Goal: Use online tool/utility: Utilize a website feature to perform a specific function

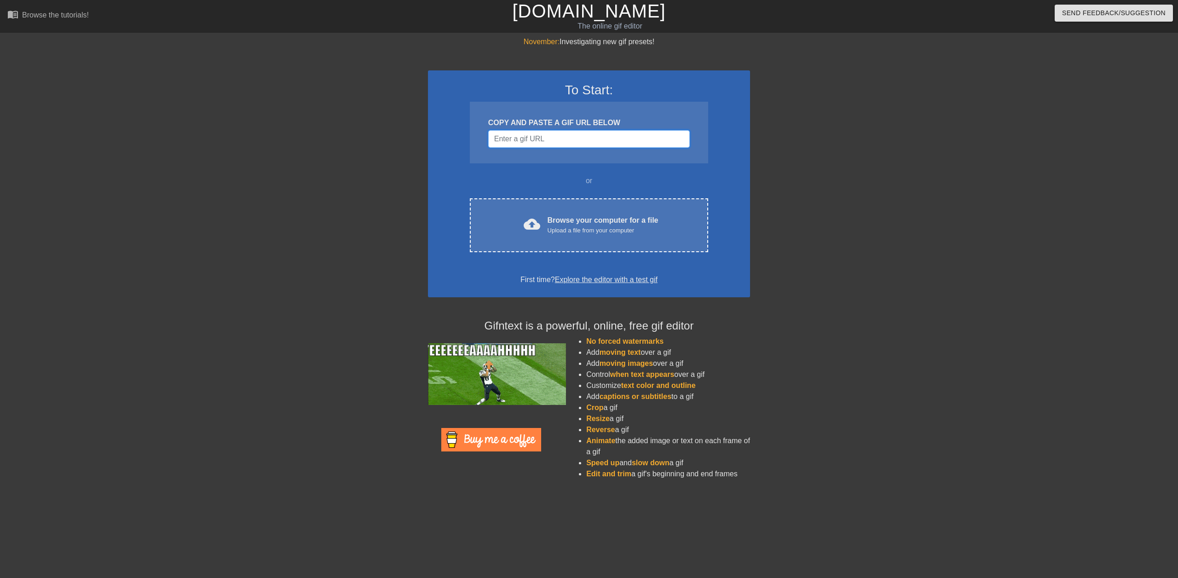
click at [549, 138] on input "Username" at bounding box center [589, 138] width 202 height 17
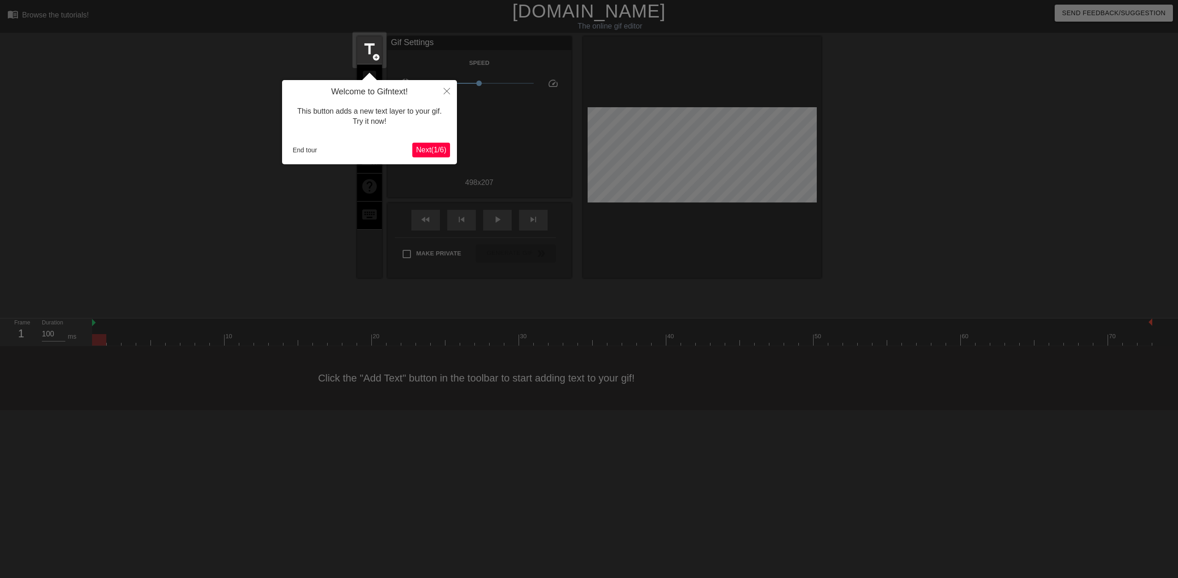
click at [429, 148] on span "Next ( 1 / 6 )" at bounding box center [431, 150] width 30 height 8
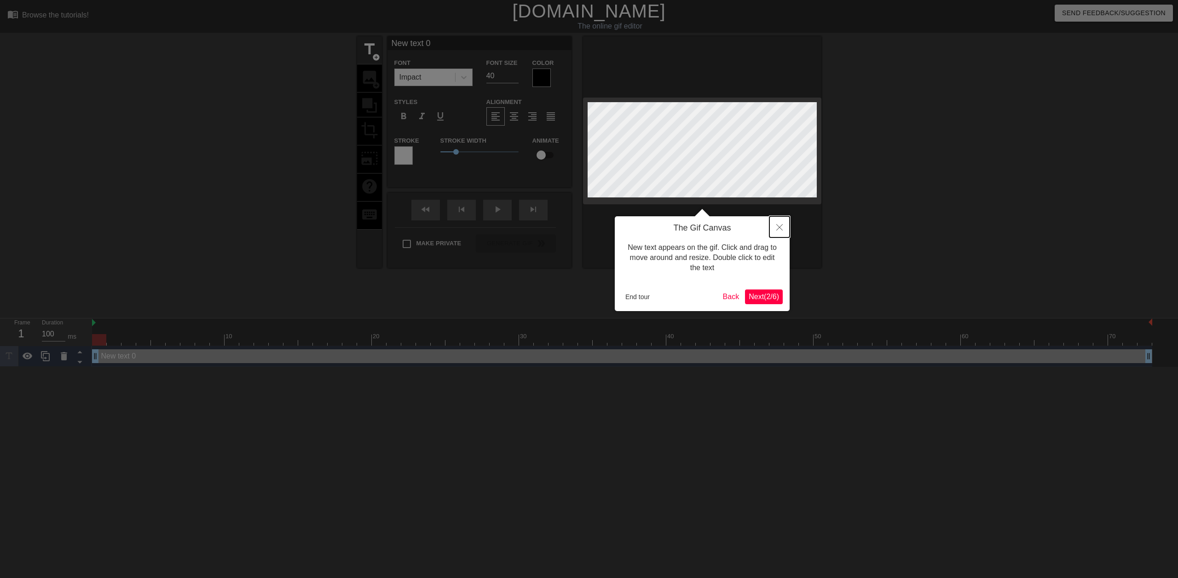
click at [780, 227] on icon "Close" at bounding box center [779, 227] width 6 height 6
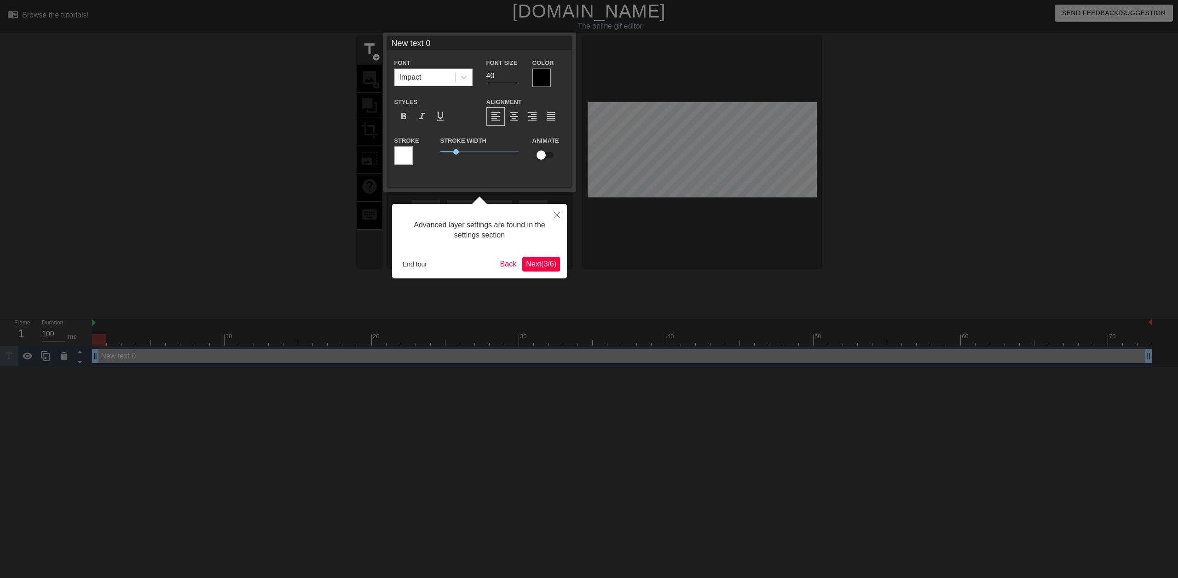
click at [541, 268] on span "Next ( 3 / 6 )" at bounding box center [541, 264] width 30 height 8
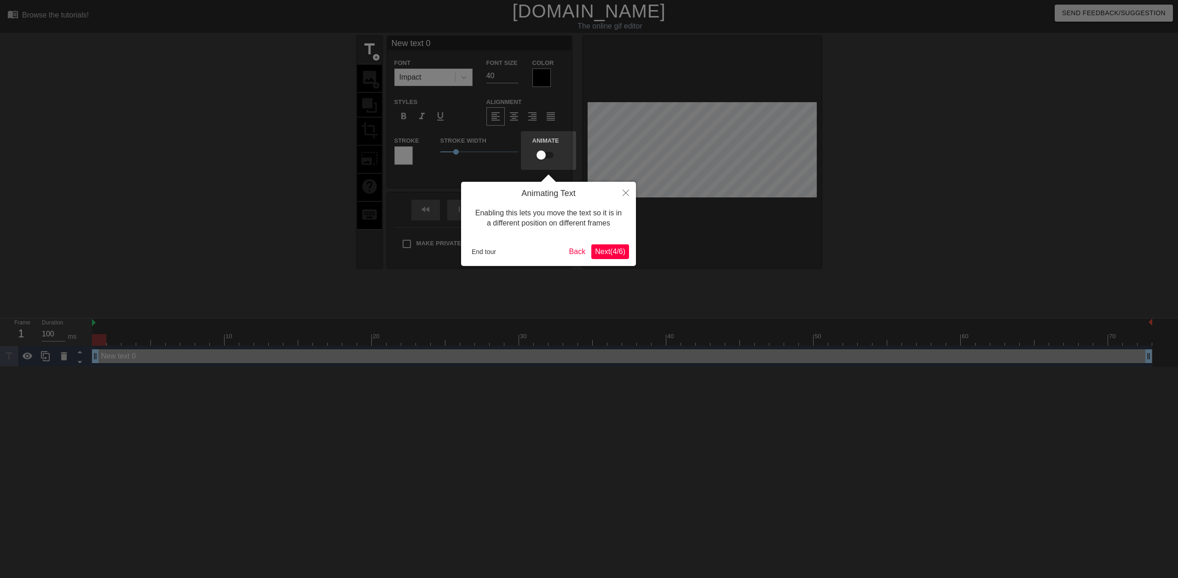
click at [603, 250] on span "Next ( 4 / 6 )" at bounding box center [610, 252] width 30 height 8
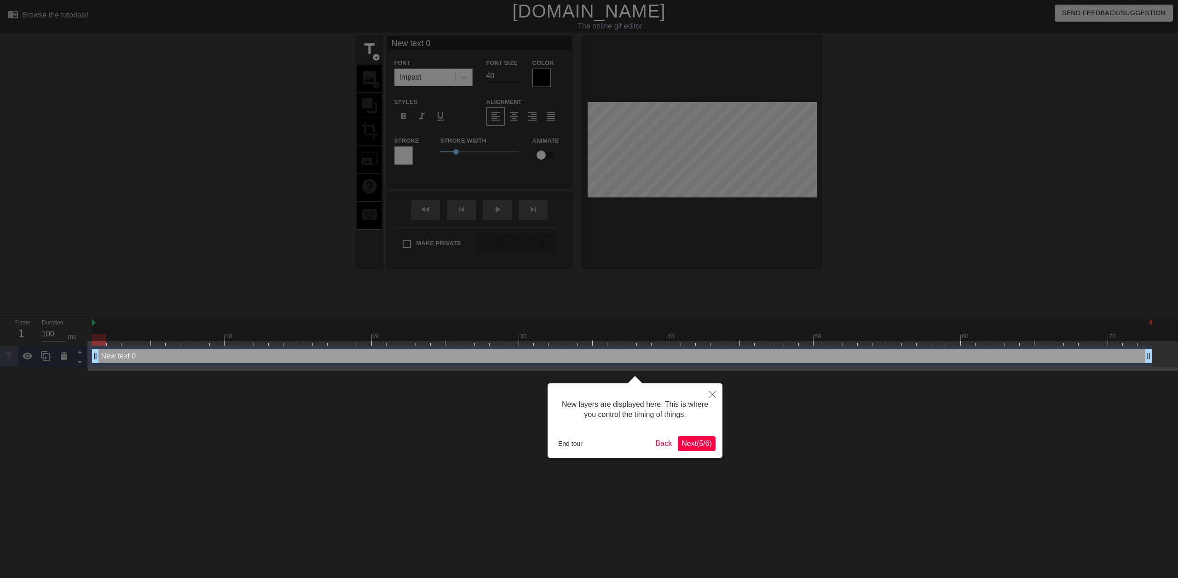
click at [703, 449] on button "Next ( 5 / 6 )" at bounding box center [697, 443] width 38 height 15
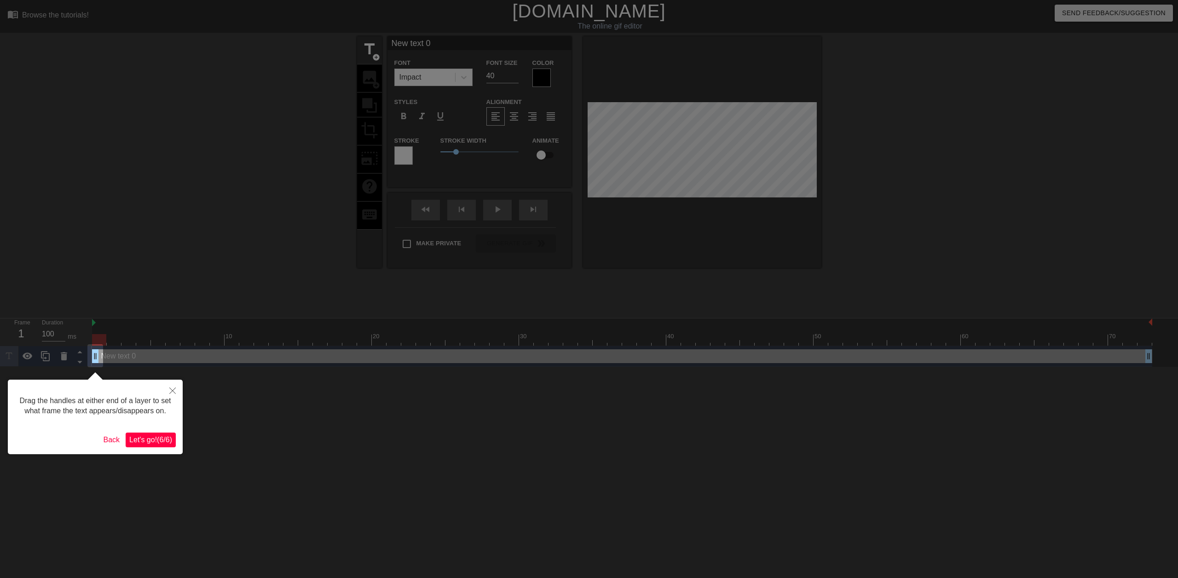
drag, startPoint x: 152, startPoint y: 439, endPoint x: 171, endPoint y: 430, distance: 21.4
click at [152, 439] on span "Let's go! ( 6 / 6 )" at bounding box center [150, 440] width 43 height 8
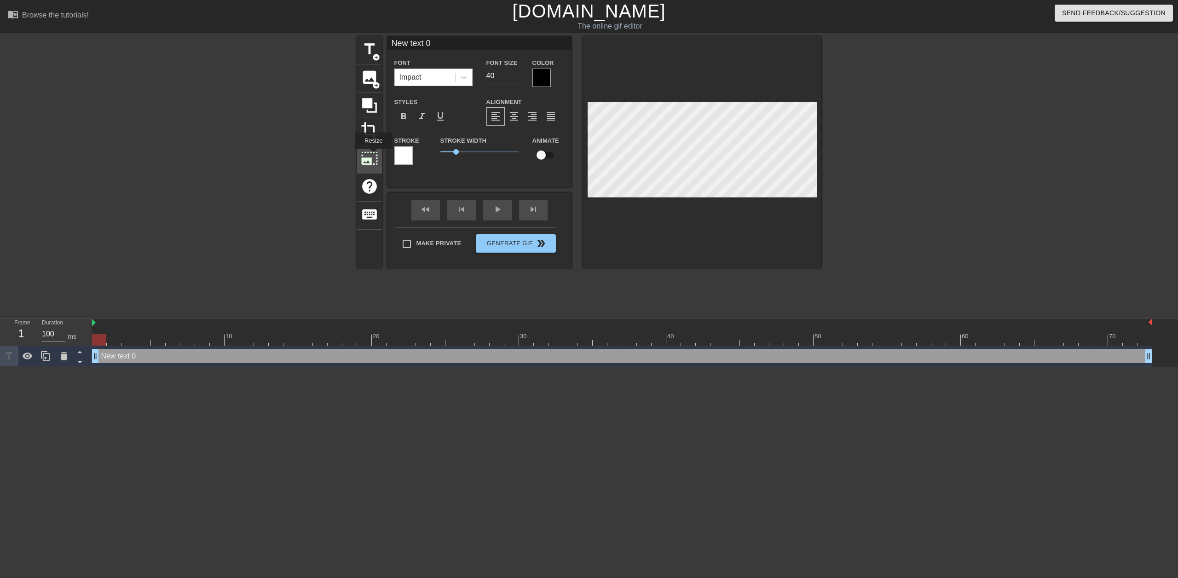
click at [373, 155] on span "photo_size_select_large" at bounding box center [369, 158] width 17 height 17
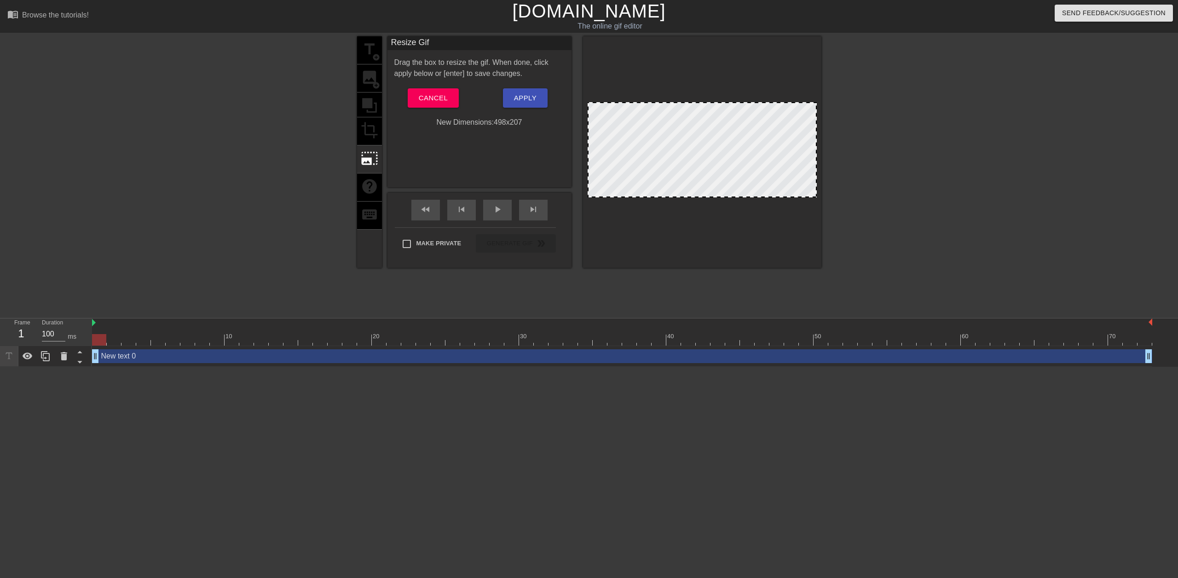
drag, startPoint x: 587, startPoint y: 103, endPoint x: 589, endPoint y: 111, distance: 8.9
click at [589, 111] on div at bounding box center [701, 149] width 229 height 95
drag, startPoint x: 609, startPoint y: 127, endPoint x: 609, endPoint y: 133, distance: 6.4
click at [609, 133] on div at bounding box center [701, 149] width 229 height 95
drag, startPoint x: 588, startPoint y: 103, endPoint x: 604, endPoint y: 115, distance: 20.3
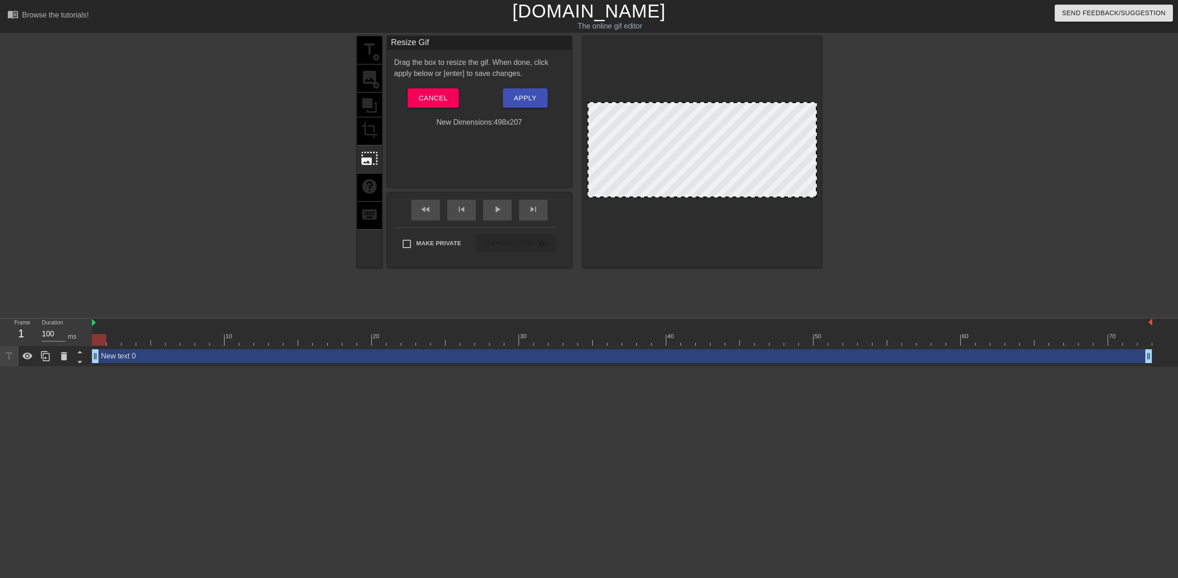
click at [604, 115] on div at bounding box center [701, 149] width 229 height 95
drag, startPoint x: 657, startPoint y: 138, endPoint x: 667, endPoint y: 187, distance: 50.3
click at [658, 171] on div at bounding box center [701, 149] width 229 height 95
click at [669, 190] on div at bounding box center [701, 149] width 229 height 95
drag, startPoint x: 704, startPoint y: 150, endPoint x: 703, endPoint y: 127, distance: 23.0
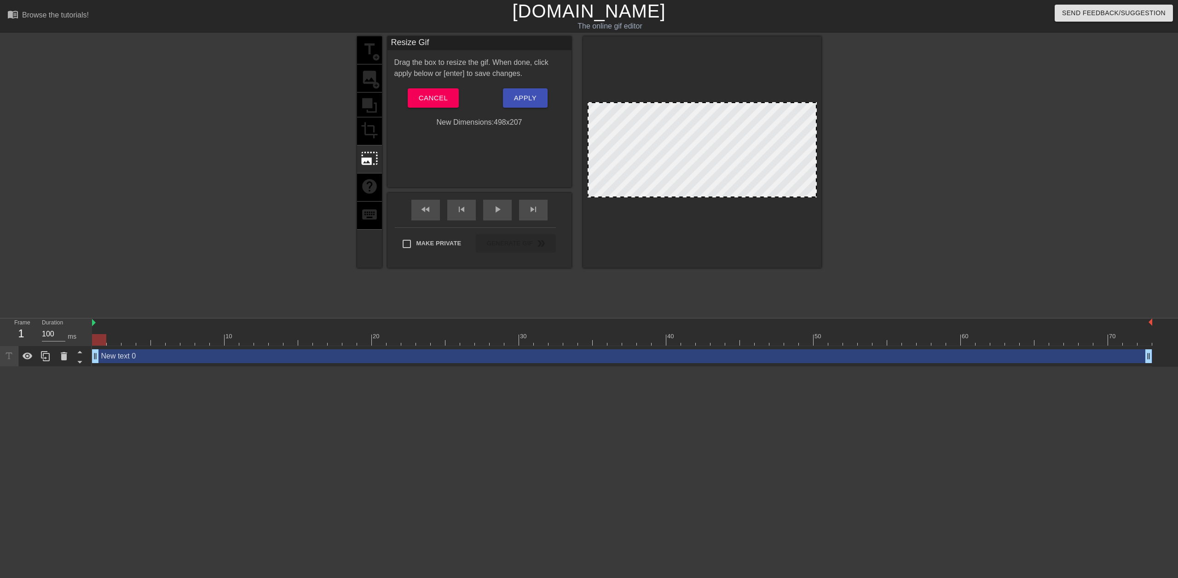
click at [703, 127] on div at bounding box center [701, 149] width 229 height 95
drag, startPoint x: 789, startPoint y: 133, endPoint x: 794, endPoint y: 116, distance: 17.5
click at [789, 114] on div at bounding box center [701, 149] width 229 height 95
drag, startPoint x: 815, startPoint y: 102, endPoint x: 792, endPoint y: 125, distance: 32.9
click at [792, 125] on div at bounding box center [701, 149] width 229 height 95
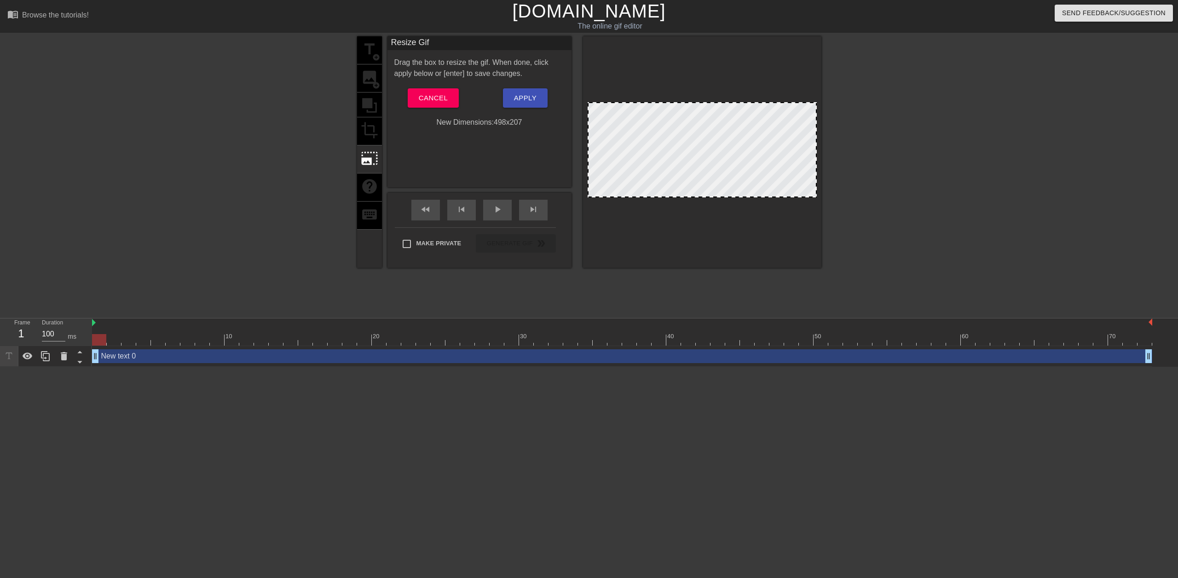
drag, startPoint x: 813, startPoint y: 104, endPoint x: 817, endPoint y: 113, distance: 9.9
click at [817, 113] on div at bounding box center [702, 151] width 238 height 231
click at [447, 98] on span "Cancel" at bounding box center [433, 98] width 29 height 12
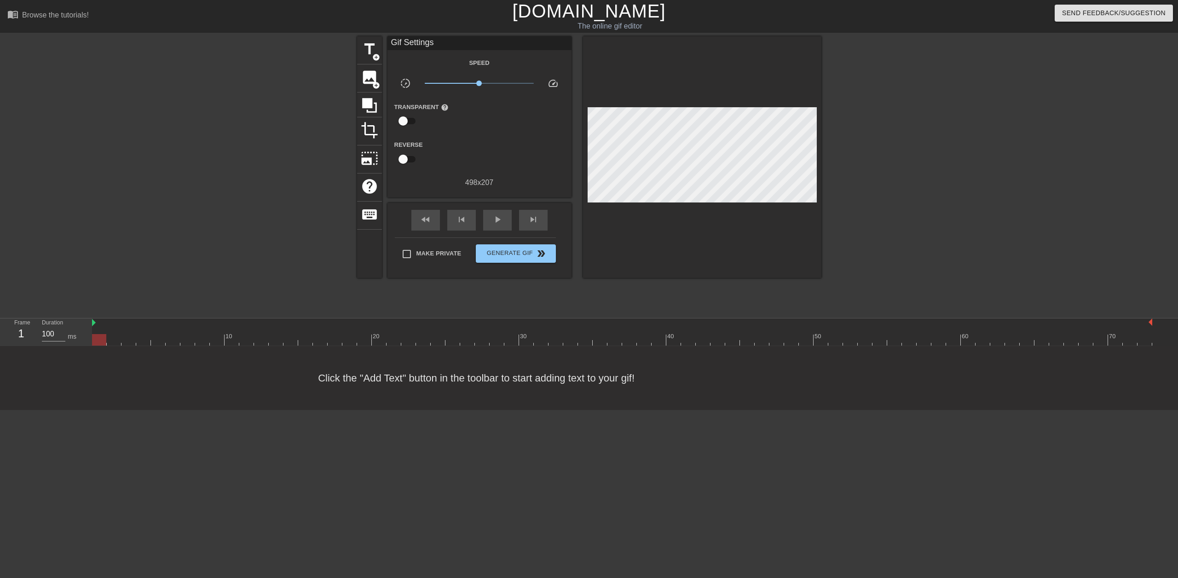
click at [657, 67] on div at bounding box center [702, 157] width 238 height 242
click at [370, 78] on span "image" at bounding box center [369, 77] width 17 height 17
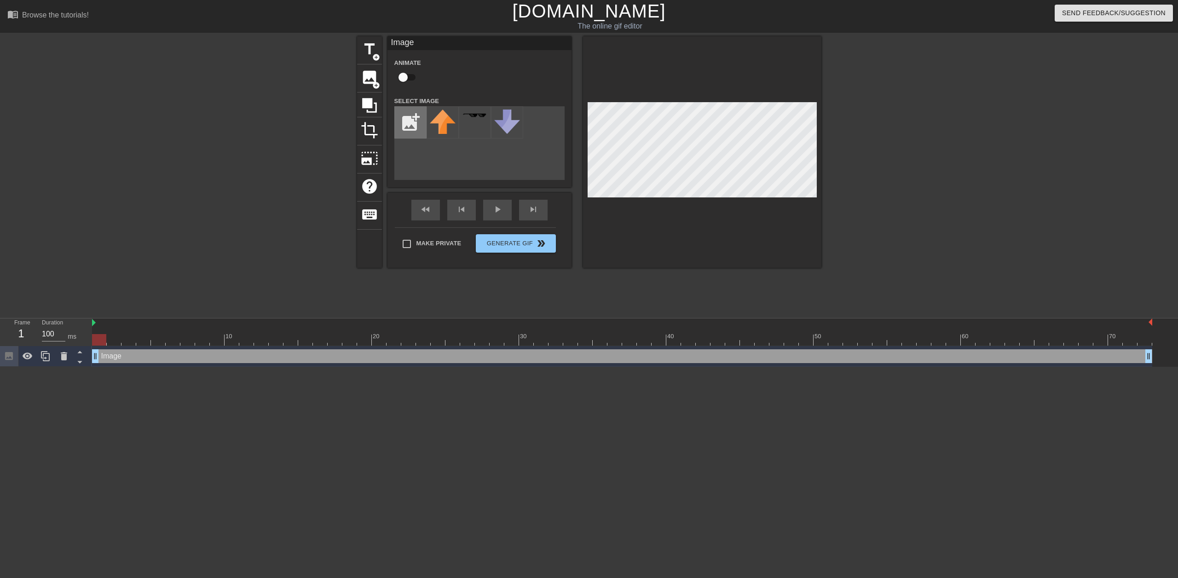
click at [410, 127] on input "file" at bounding box center [410, 122] width 31 height 31
click at [630, 69] on div at bounding box center [702, 151] width 238 height 231
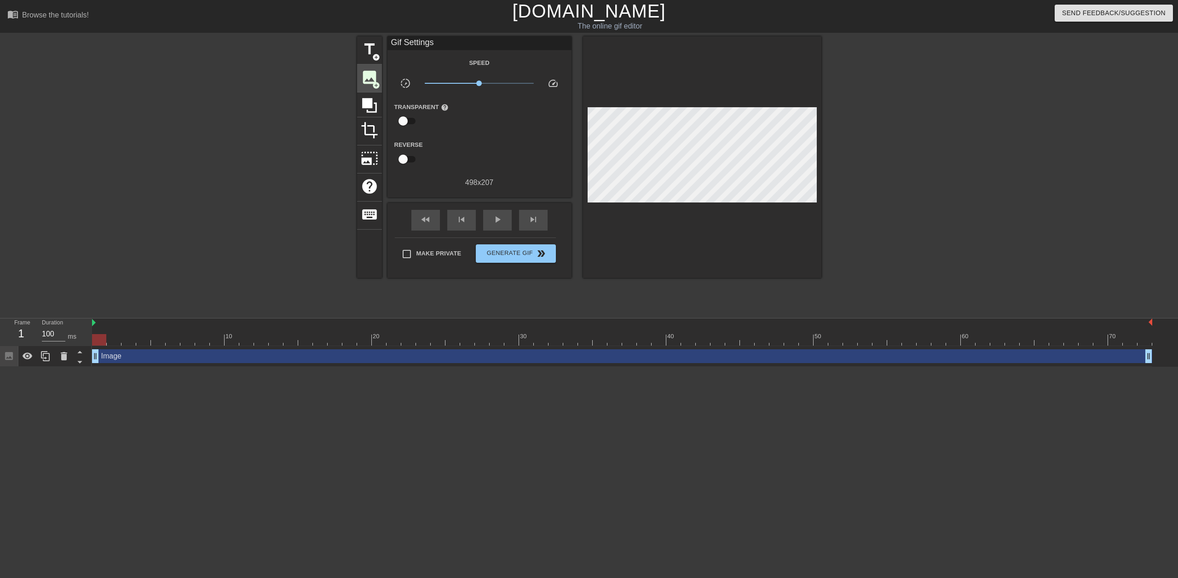
click at [371, 75] on span "image" at bounding box center [369, 77] width 17 height 17
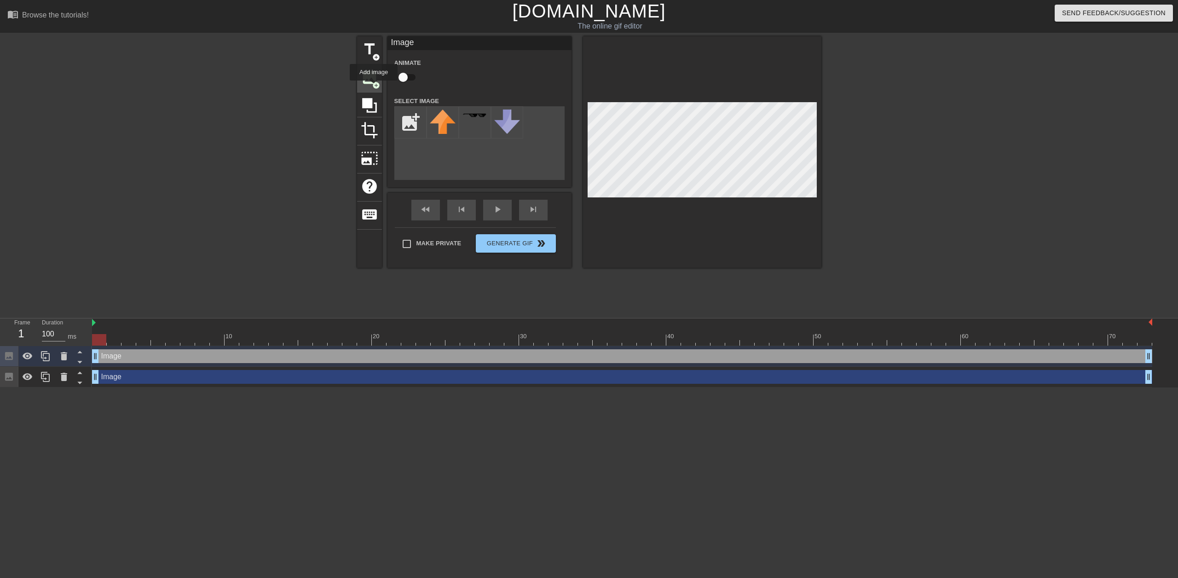
click at [370, 76] on span "image" at bounding box center [369, 77] width 17 height 17
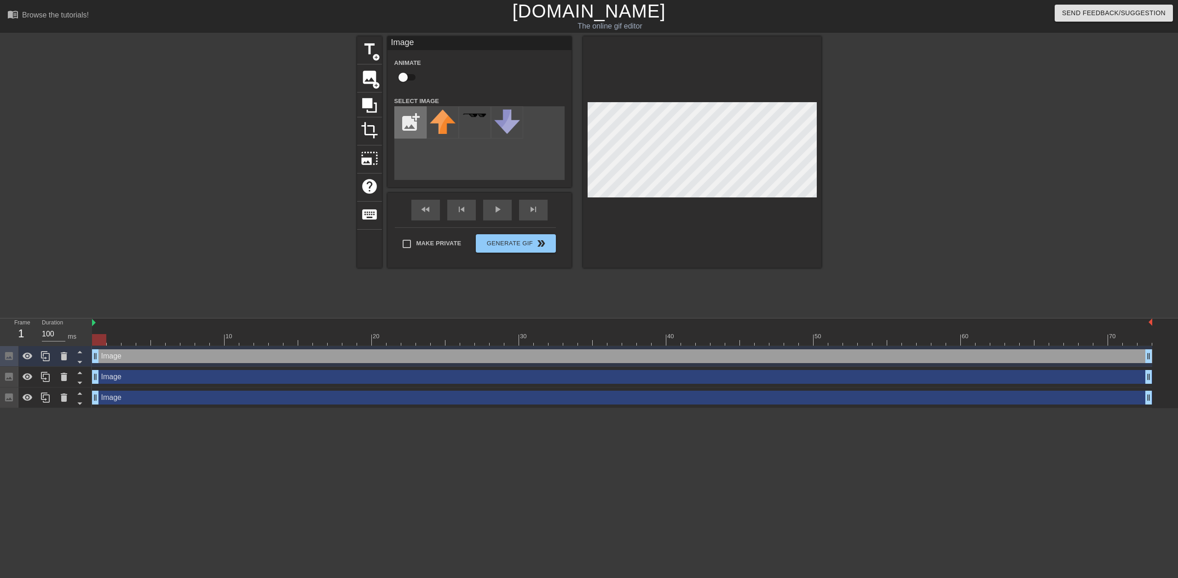
click at [409, 126] on input "file" at bounding box center [410, 122] width 31 height 31
type input "C:\fakepath\photo_5422384847172795518_x.jpg"
click at [438, 120] on div at bounding box center [442, 122] width 32 height 32
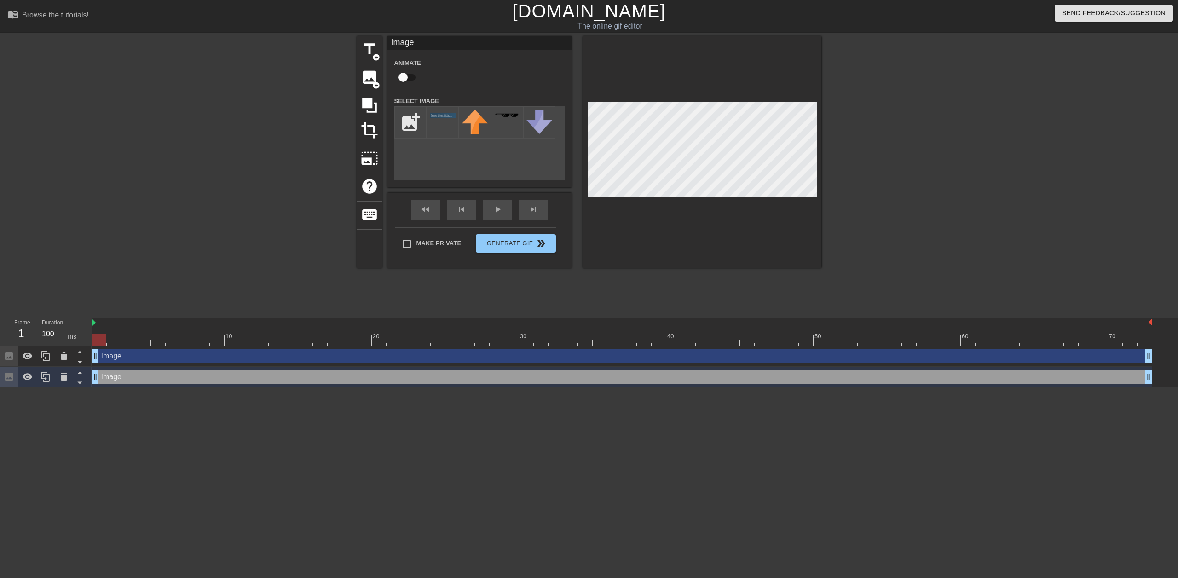
click at [700, 246] on div at bounding box center [702, 151] width 238 height 231
drag, startPoint x: 98, startPoint y: 357, endPoint x: 103, endPoint y: 367, distance: 10.7
drag, startPoint x: 97, startPoint y: 377, endPoint x: 75, endPoint y: 383, distance: 22.9
click at [75, 384] on div "Frame 1 Duration 100 ms 10 20 30 40 50 60 70 Image drag_handle drag_handle Imag…" at bounding box center [589, 352] width 1178 height 69
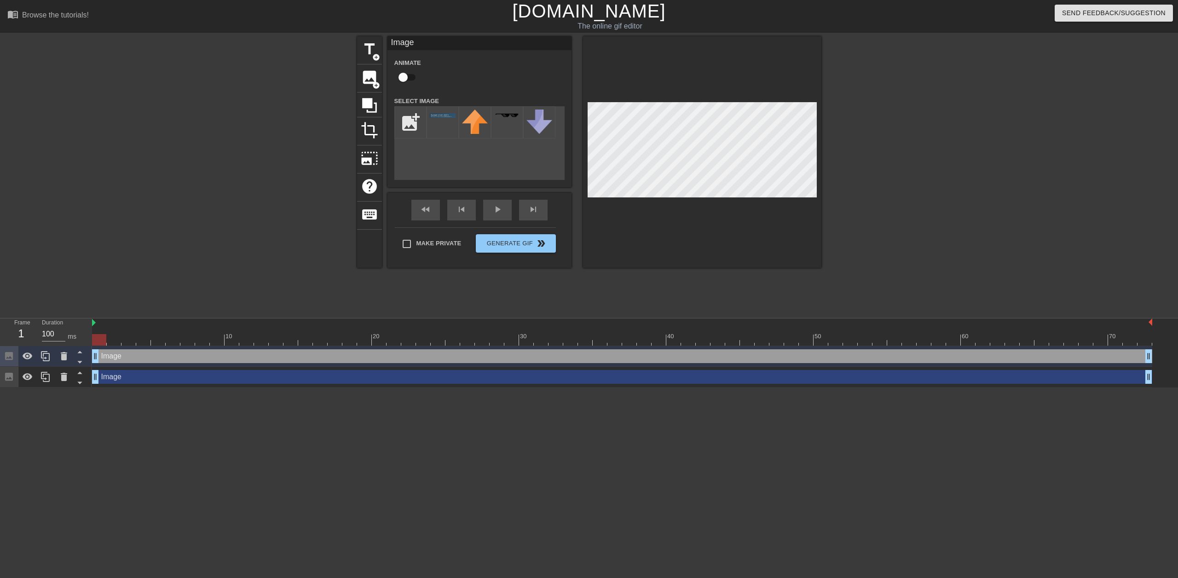
click at [616, 387] on html "menu_book Browse the tutorials! [DOMAIN_NAME] The online gif editor Send Feedba…" at bounding box center [589, 193] width 1178 height 387
drag, startPoint x: 97, startPoint y: 379, endPoint x: 92, endPoint y: 386, distance: 9.3
click at [92, 386] on div "Image drag_handle drag_handle" at bounding box center [622, 377] width 1060 height 21
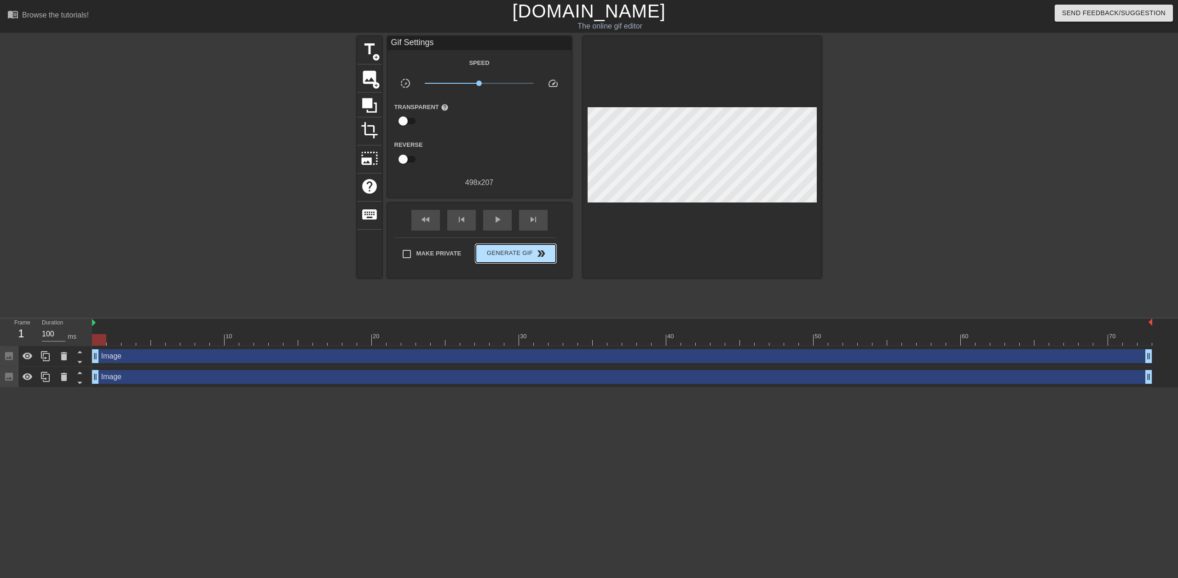
click at [521, 243] on div "Make Private Generate Gif double_arrow" at bounding box center [475, 255] width 161 height 36
click at [546, 252] on span "double_arrow" at bounding box center [541, 253] width 11 height 11
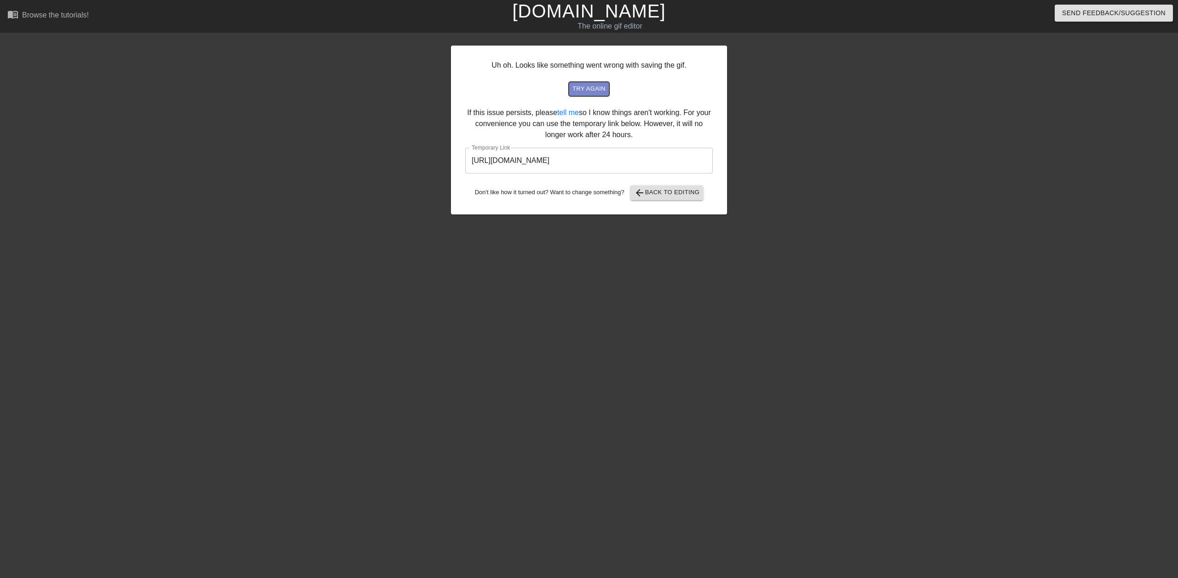
click at [600, 88] on span "try again" at bounding box center [588, 89] width 33 height 11
drag, startPoint x: 672, startPoint y: 162, endPoint x: 451, endPoint y: 156, distance: 220.9
click at [453, 156] on div "Uh oh. Looks like something went wrong with saving the gif. try again If this i…" at bounding box center [589, 130] width 276 height 169
